Goal: Transaction & Acquisition: Purchase product/service

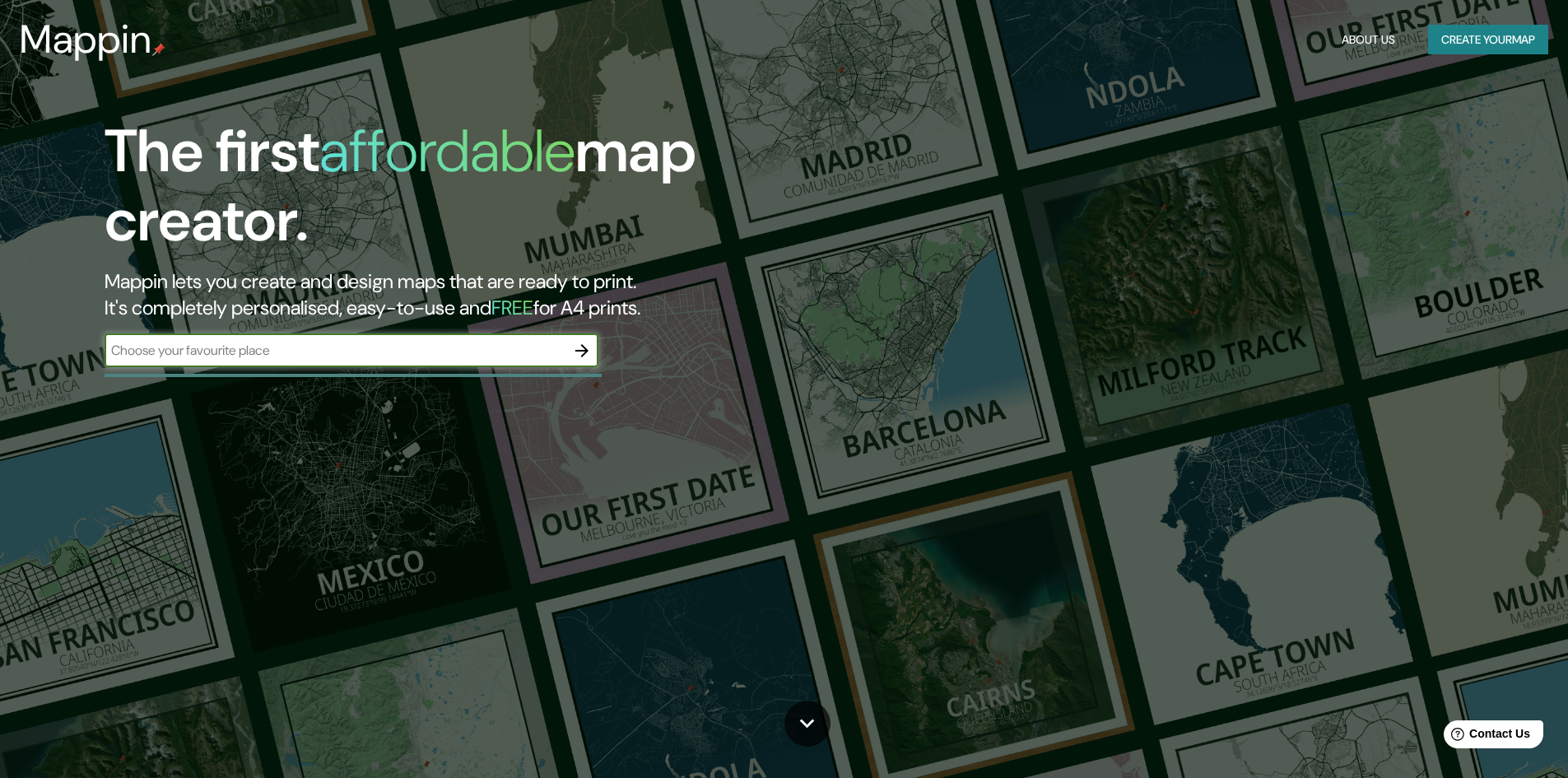
click at [344, 358] on input "text" at bounding box center [335, 350] width 461 height 19
type input "san antero"
click at [1432, 37] on button "Create your map" at bounding box center [1488, 40] width 120 height 30
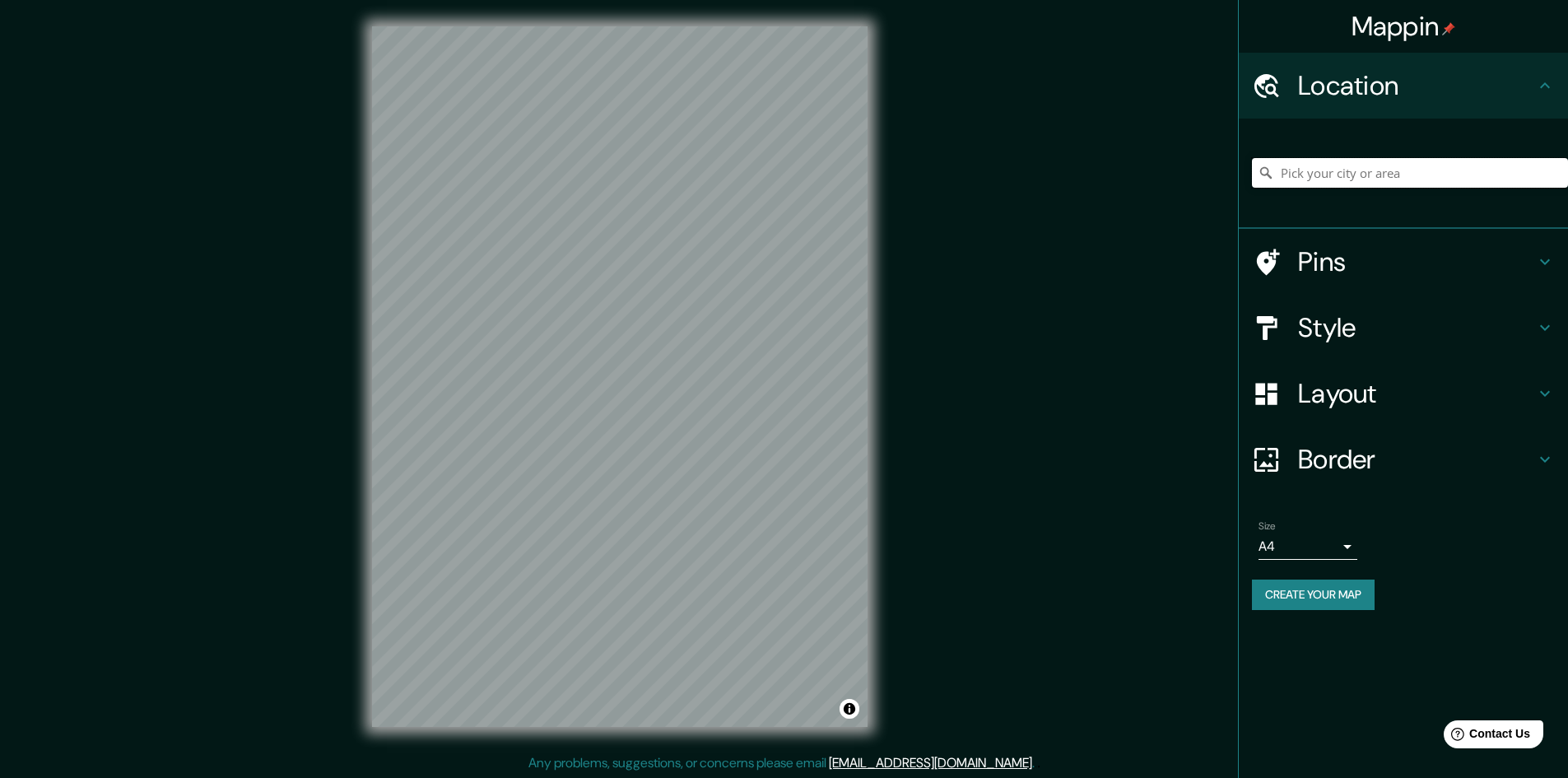
click at [1323, 162] on input "Pick your city or area" at bounding box center [1409, 173] width 316 height 29
click at [1290, 172] on input "[GEOGRAPHIC_DATA], [GEOGRAPHIC_DATA], [GEOGRAPHIC_DATA]" at bounding box center [1409, 173] width 316 height 29
click at [1290, 171] on input "[GEOGRAPHIC_DATA], [GEOGRAPHIC_DATA], [GEOGRAPHIC_DATA]" at bounding box center [1409, 173] width 316 height 29
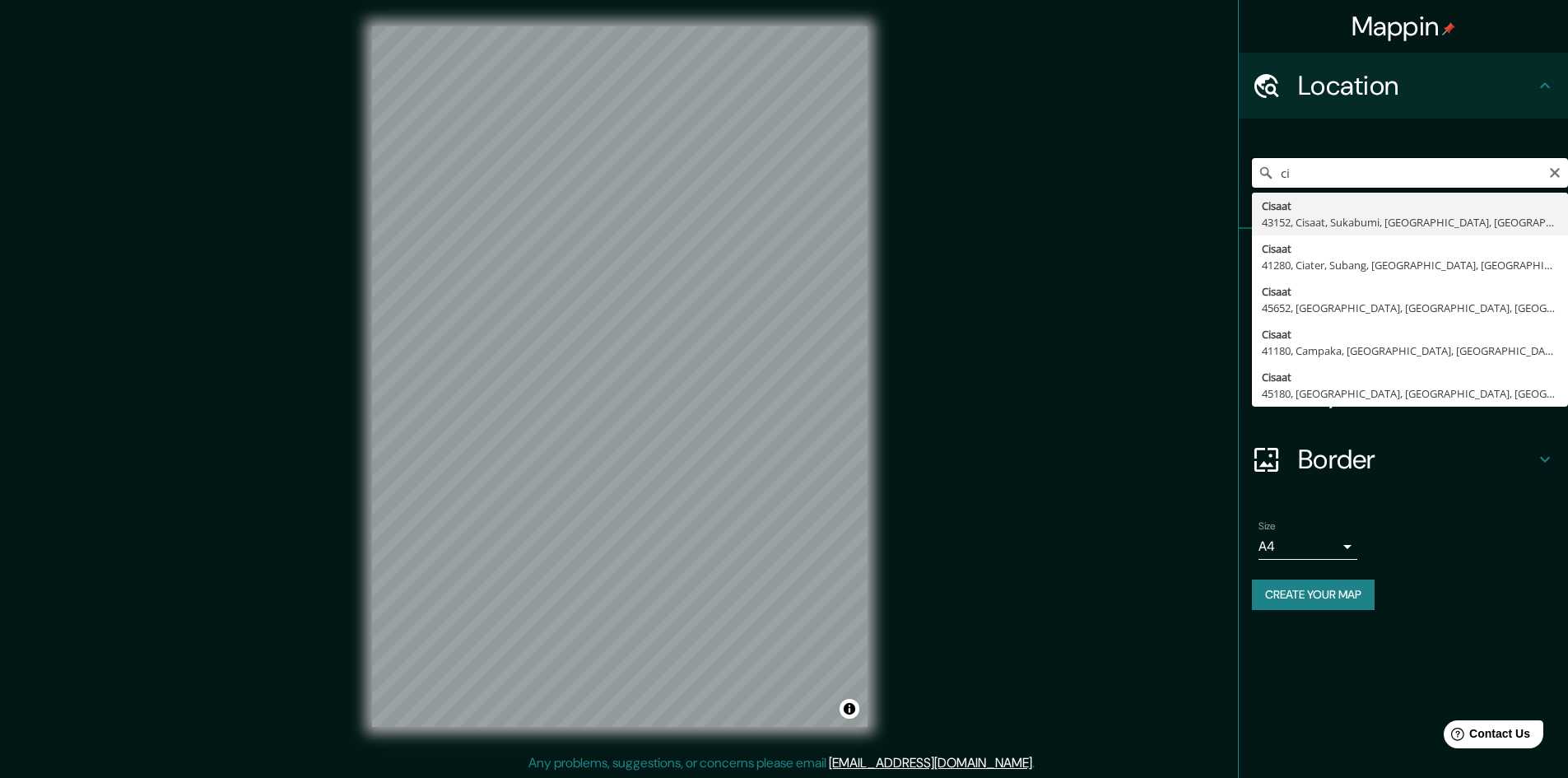
type input "c"
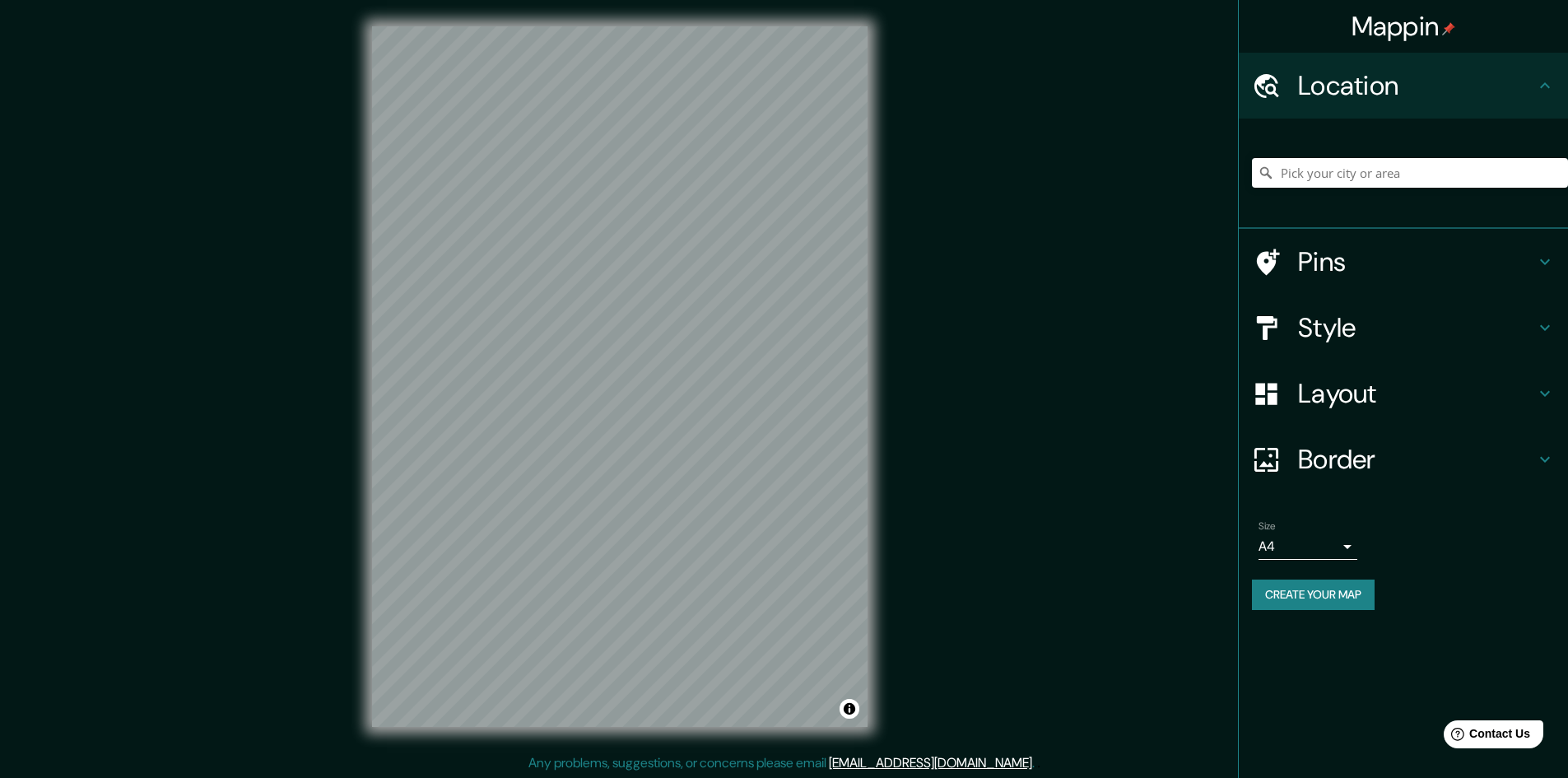
click at [1536, 522] on div "Size A4 single" at bounding box center [1403, 540] width 303 height 53
click at [1454, 259] on h4 "Pins" at bounding box center [1417, 262] width 237 height 33
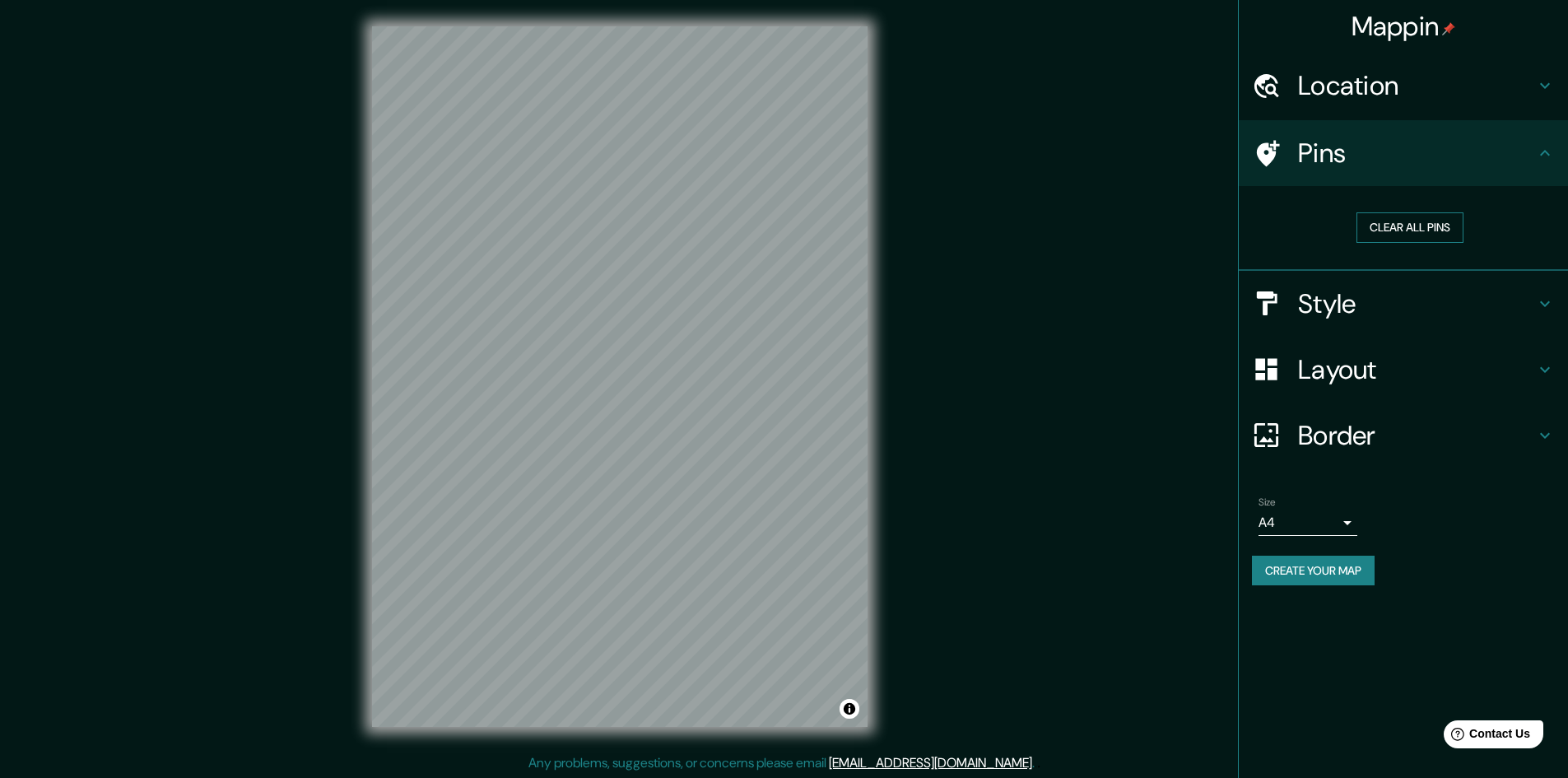
click at [1442, 226] on button "Clear all pins" at bounding box center [1410, 227] width 107 height 30
click at [1436, 225] on button "Clear all pins" at bounding box center [1410, 227] width 107 height 30
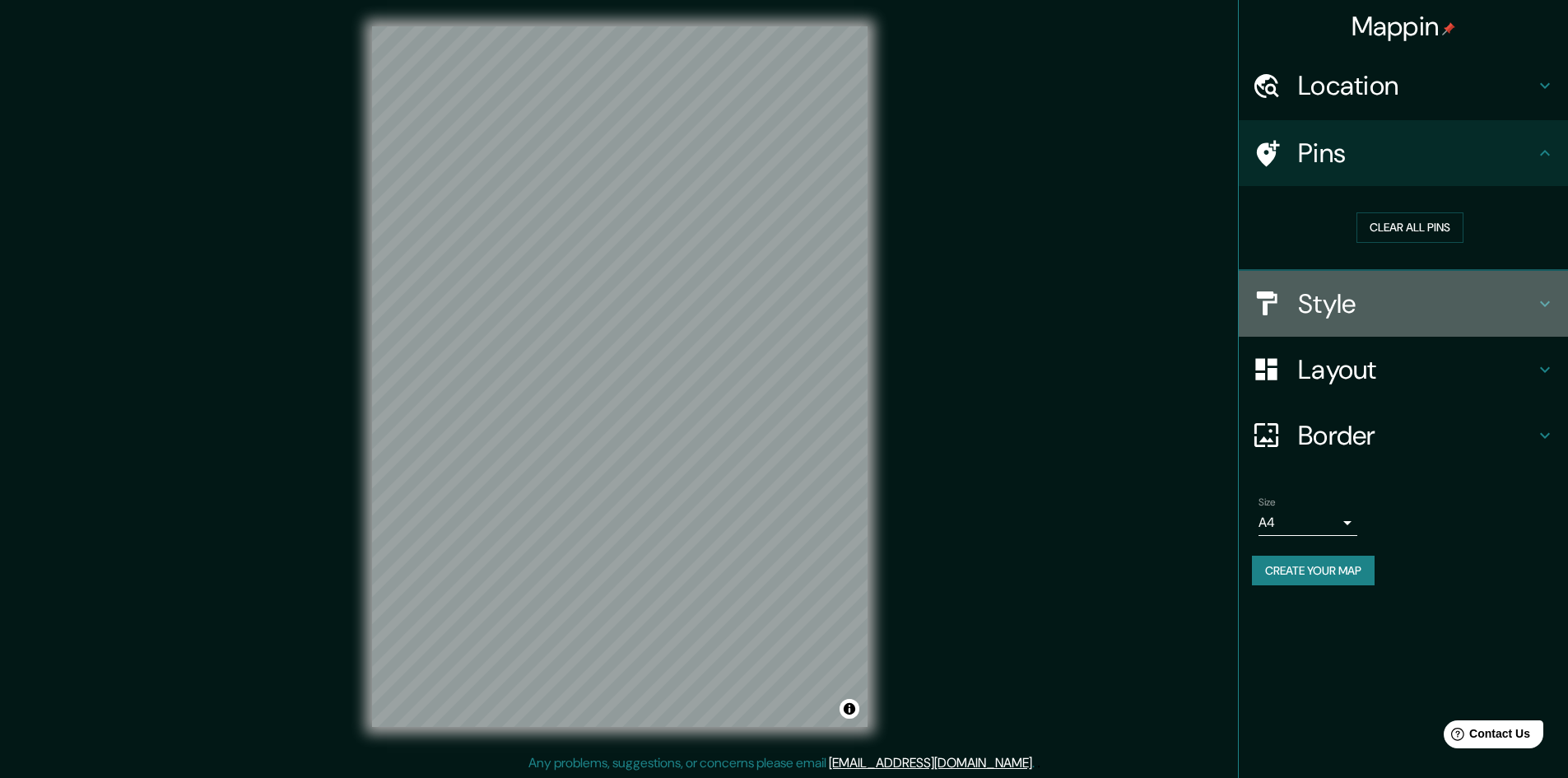
click at [1469, 294] on h4 "Style" at bounding box center [1417, 304] width 237 height 33
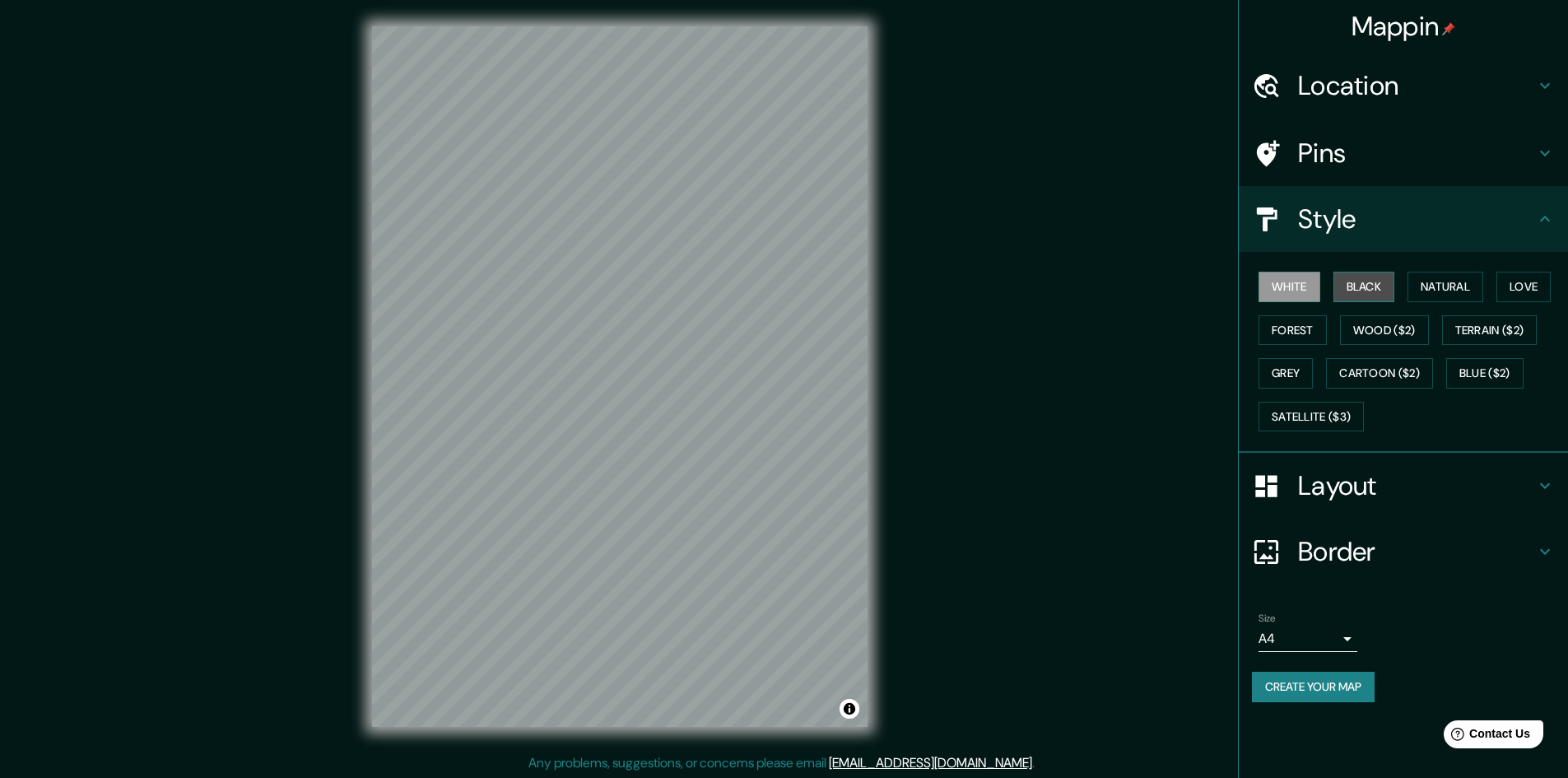
click at [1383, 291] on button "Black" at bounding box center [1364, 286] width 61 height 30
click at [1427, 295] on button "Natural" at bounding box center [1445, 286] width 76 height 30
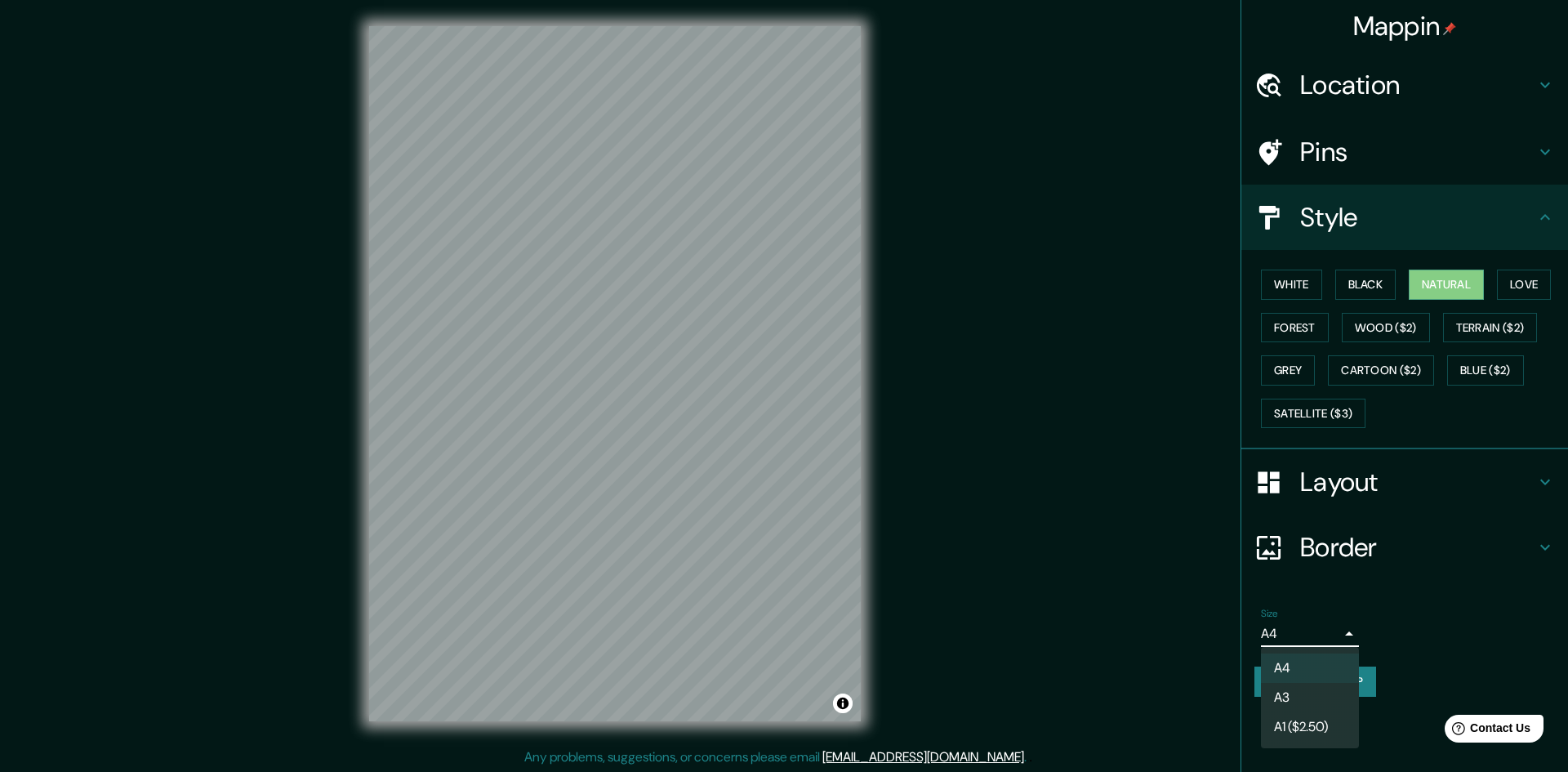
click at [1327, 640] on body "Mappin Location Pins Style White Black Natural Love Forest Wood ($2) Terrain ($…" at bounding box center [784, 386] width 1568 height 772
click at [1327, 640] on div at bounding box center [784, 386] width 1568 height 772
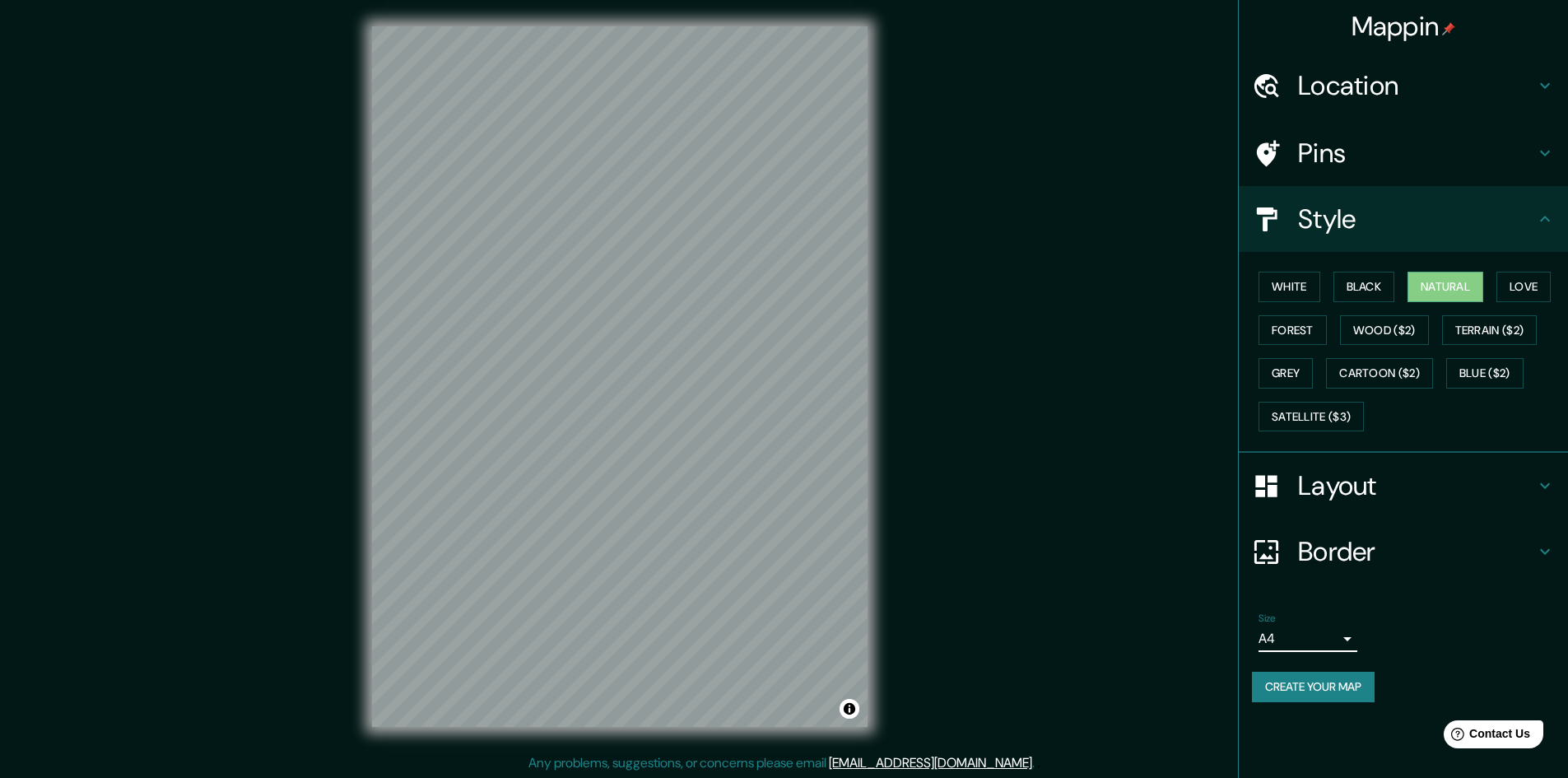
click at [1347, 485] on h4 "Layout" at bounding box center [1417, 485] width 237 height 33
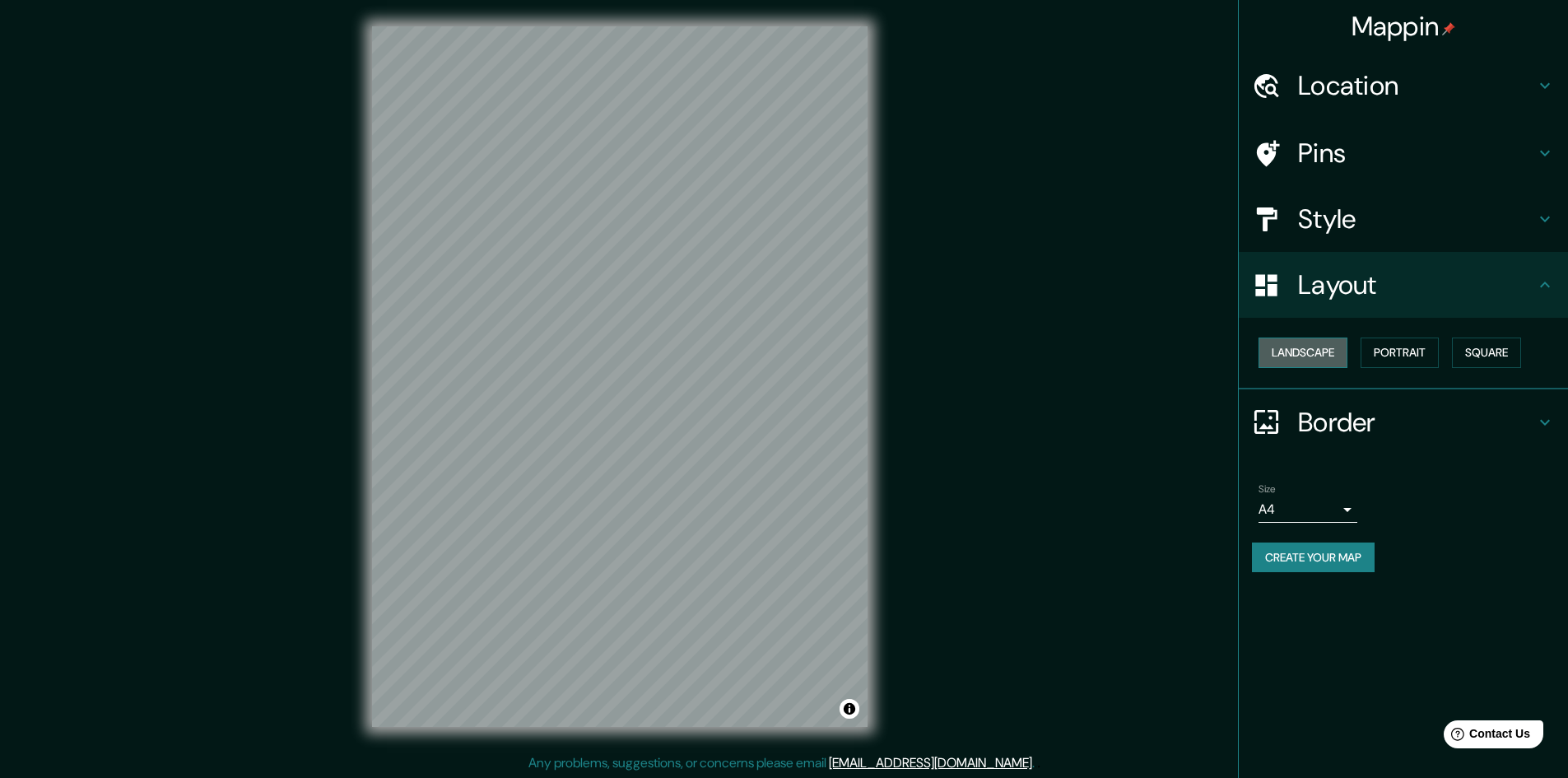
click at [1316, 354] on button "Landscape" at bounding box center [1302, 352] width 89 height 30
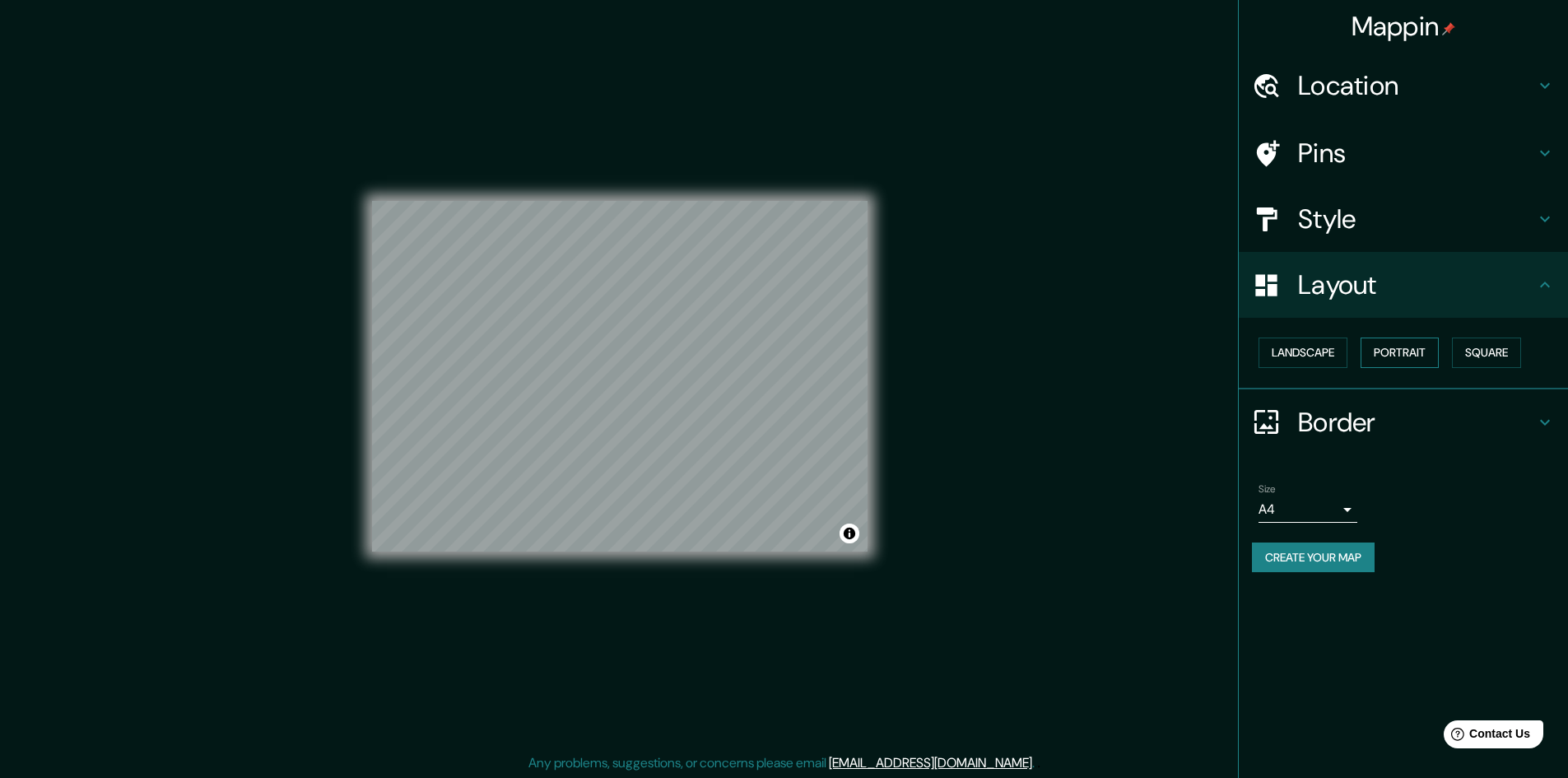
click at [1387, 356] on button "Portrait" at bounding box center [1399, 352] width 78 height 30
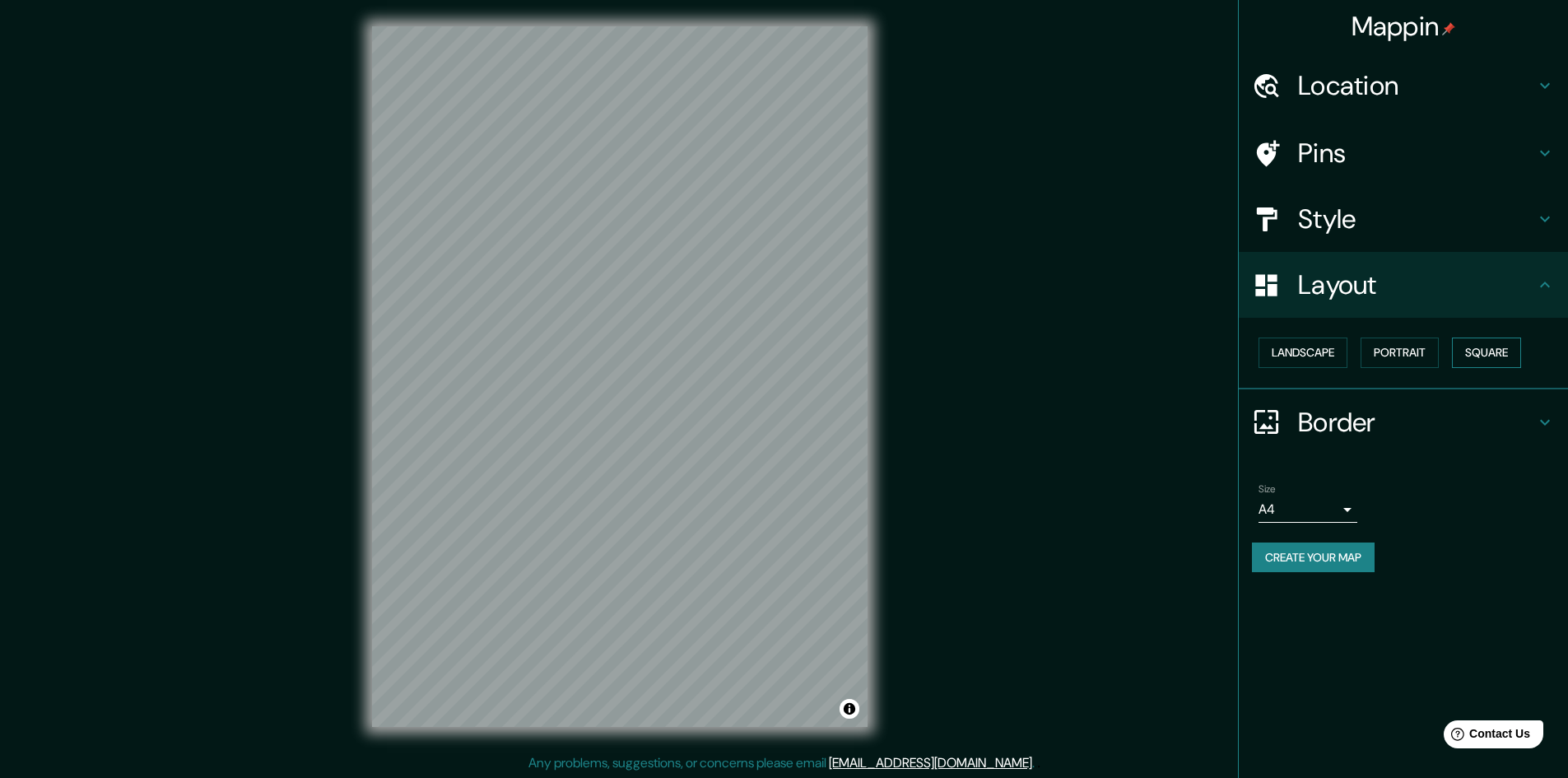
click at [1480, 358] on button "Square" at bounding box center [1487, 352] width 69 height 30
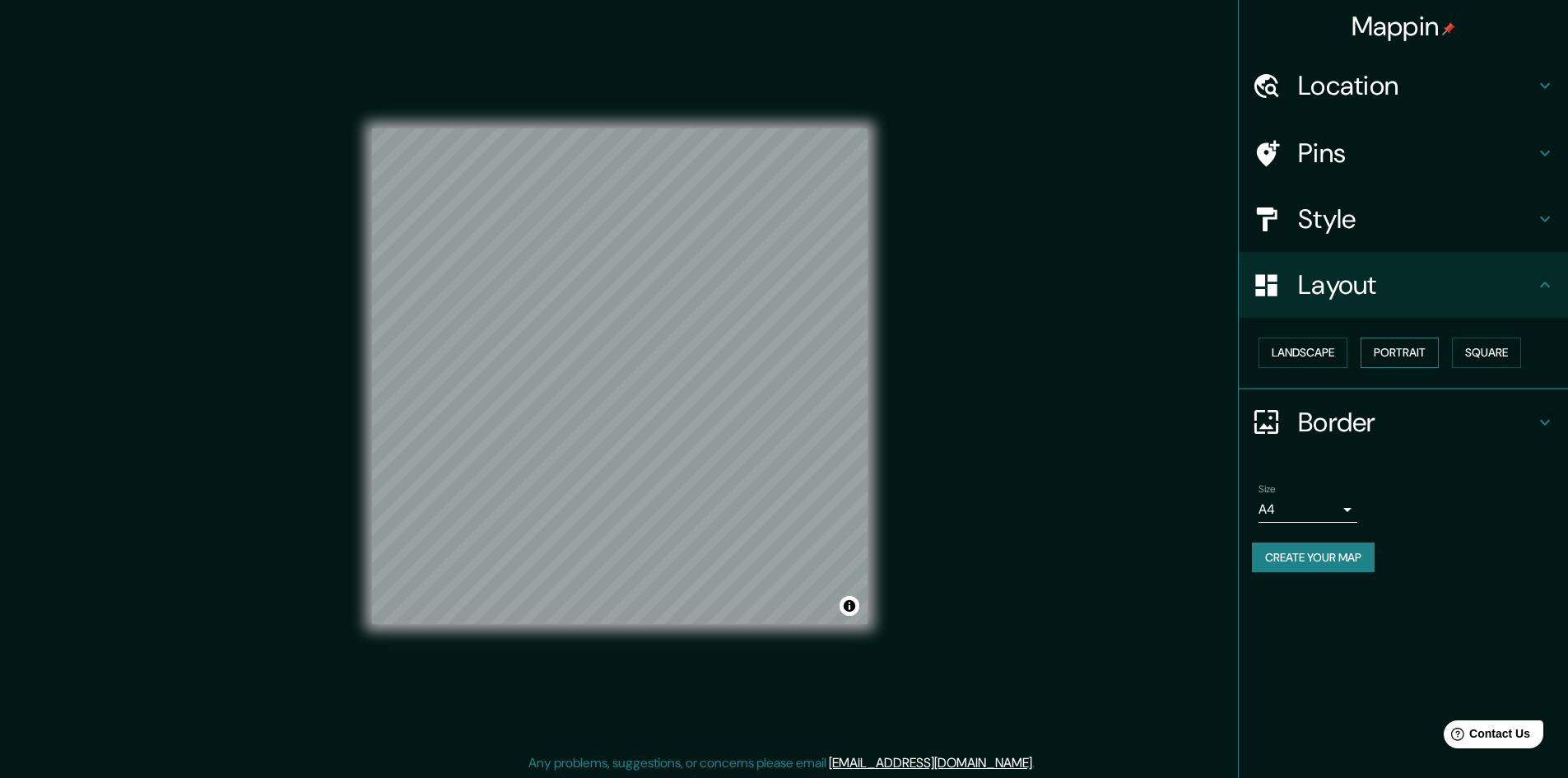
click at [1405, 357] on button "Portrait" at bounding box center [1399, 352] width 78 height 30
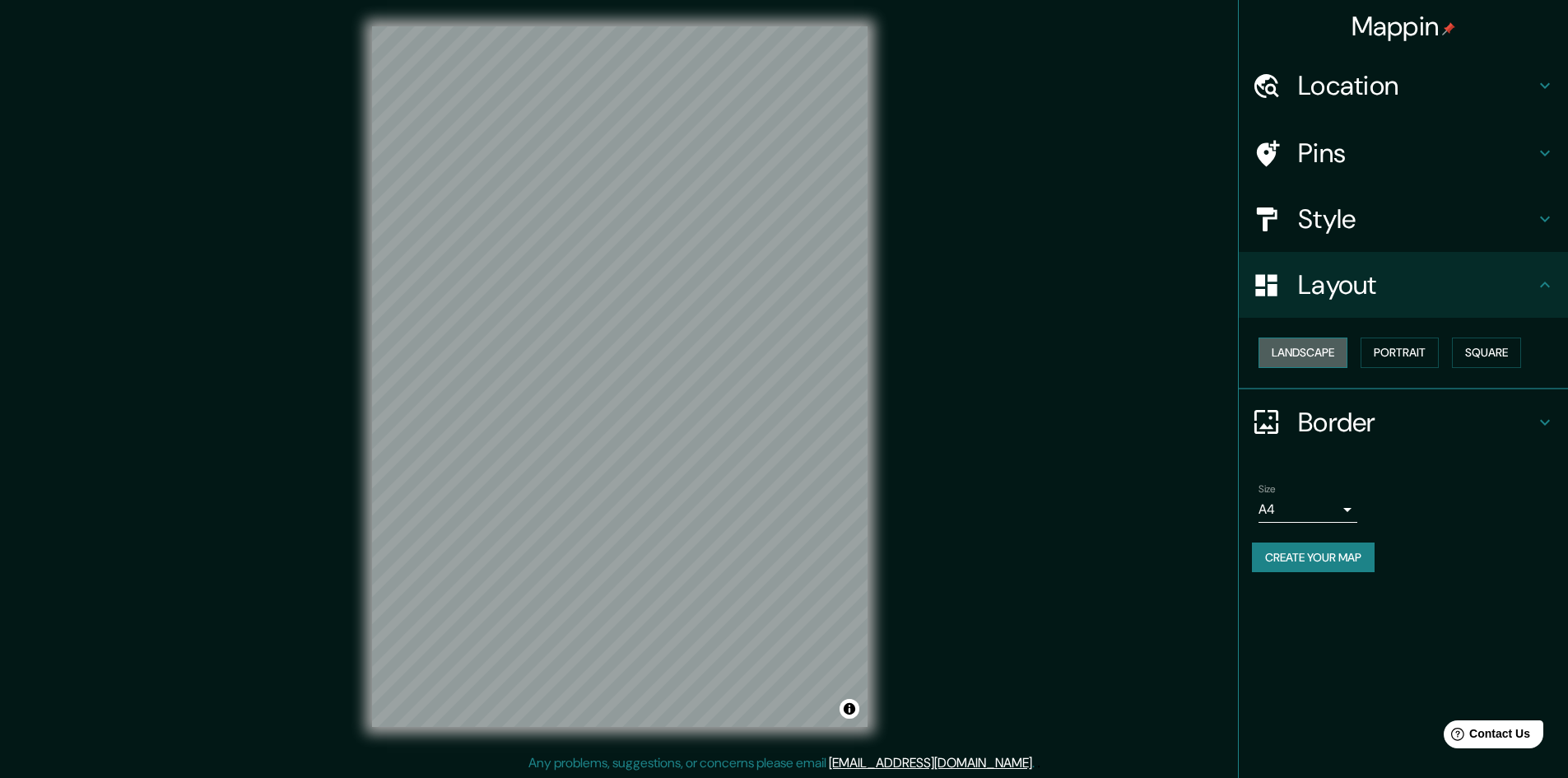
click at [1283, 360] on button "Landscape" at bounding box center [1302, 352] width 89 height 30
